Goal: Information Seeking & Learning: Learn about a topic

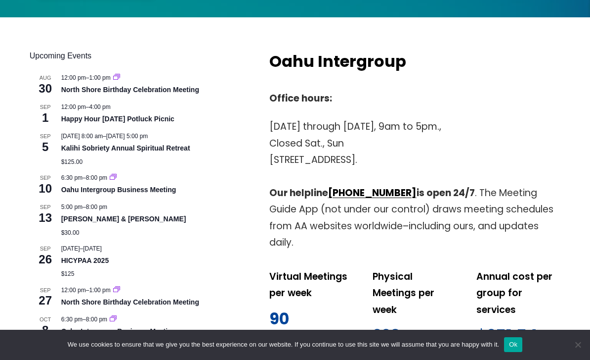
scroll to position [395, 0]
click at [66, 348] on link "View Calendar" at bounding box center [52, 352] width 45 height 8
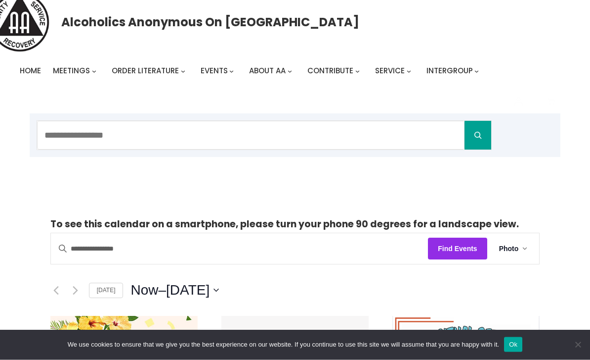
scroll to position [21, 0]
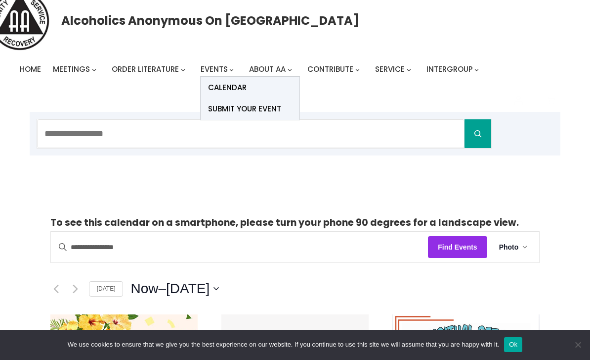
click at [242, 90] on span "Calendar" at bounding box center [227, 88] width 39 height 14
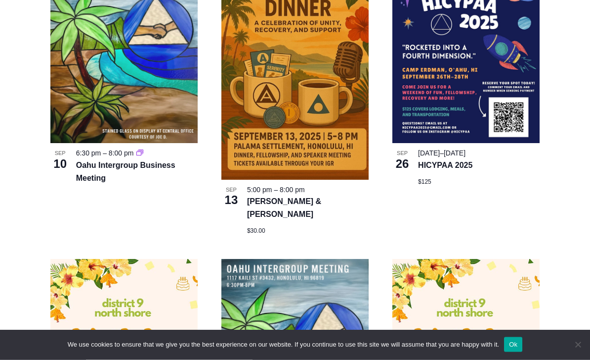
scroll to position [631, 0]
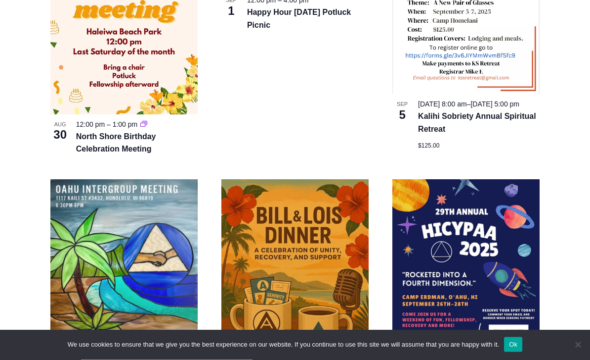
scroll to position [410, 0]
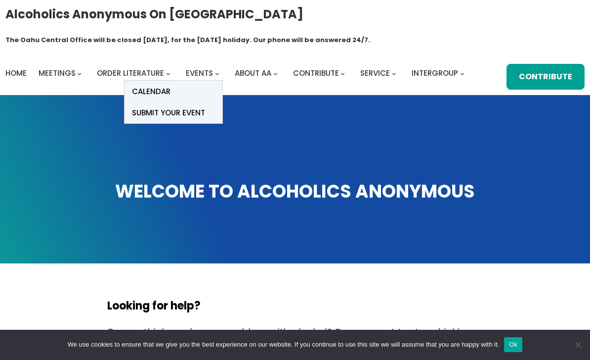
click at [152, 85] on span "Calendar" at bounding box center [151, 92] width 39 height 14
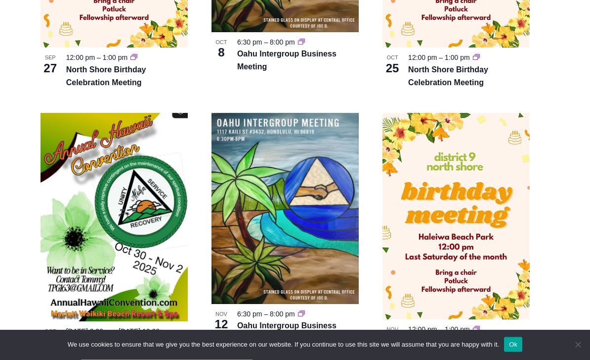
scroll to position [1072, 10]
click at [96, 213] on img at bounding box center [114, 217] width 147 height 208
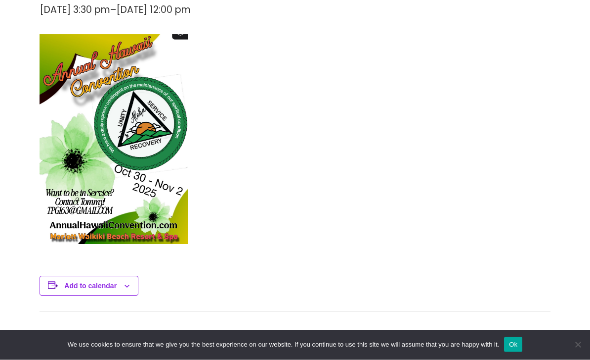
scroll to position [316, 0]
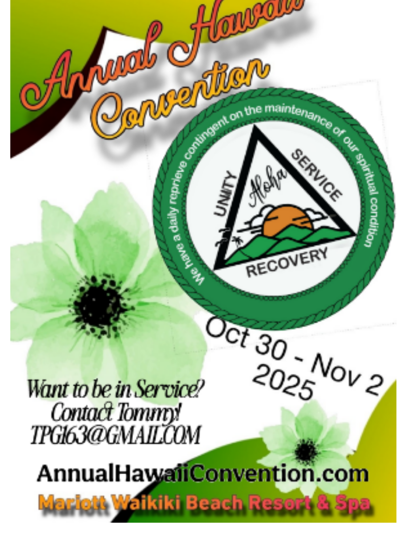
click at [134, 51] on img at bounding box center [105, 154] width 148 height 210
click at [144, 49] on img at bounding box center [105, 154] width 148 height 210
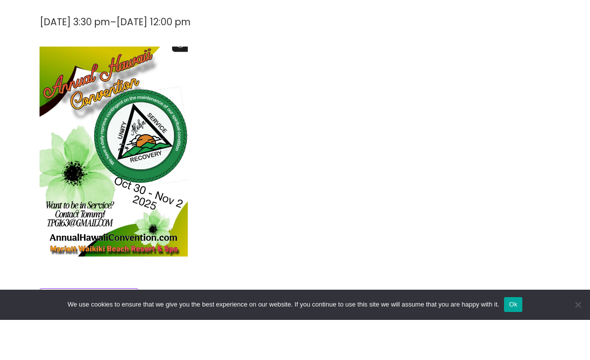
scroll to position [296, 0]
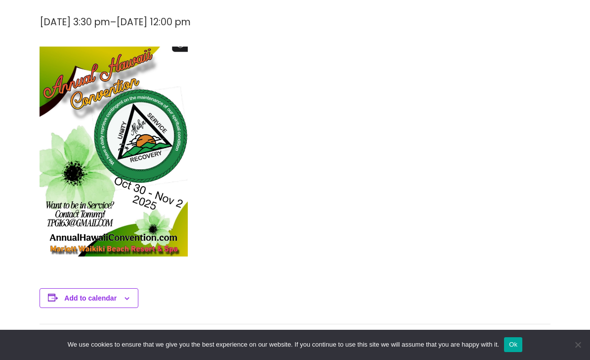
click at [160, 216] on img at bounding box center [114, 151] width 148 height 210
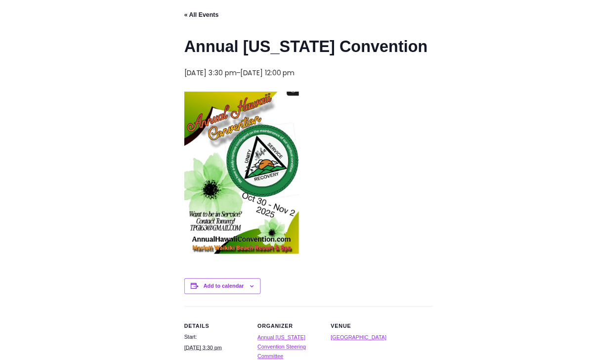
scroll to position [246, 0]
